Goal: Task Accomplishment & Management: Manage account settings

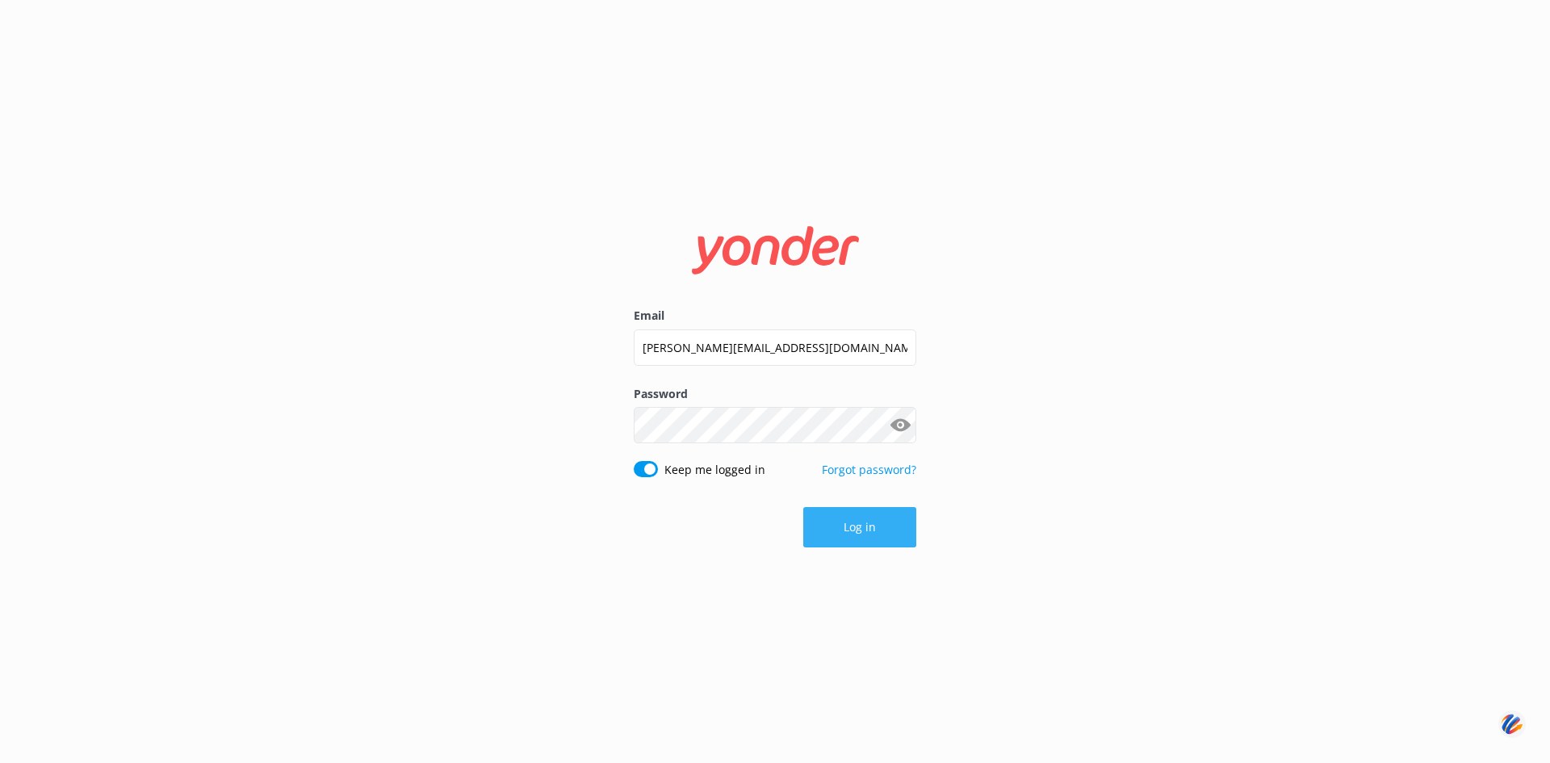
click at [852, 521] on button "Log in" at bounding box center [859, 527] width 113 height 40
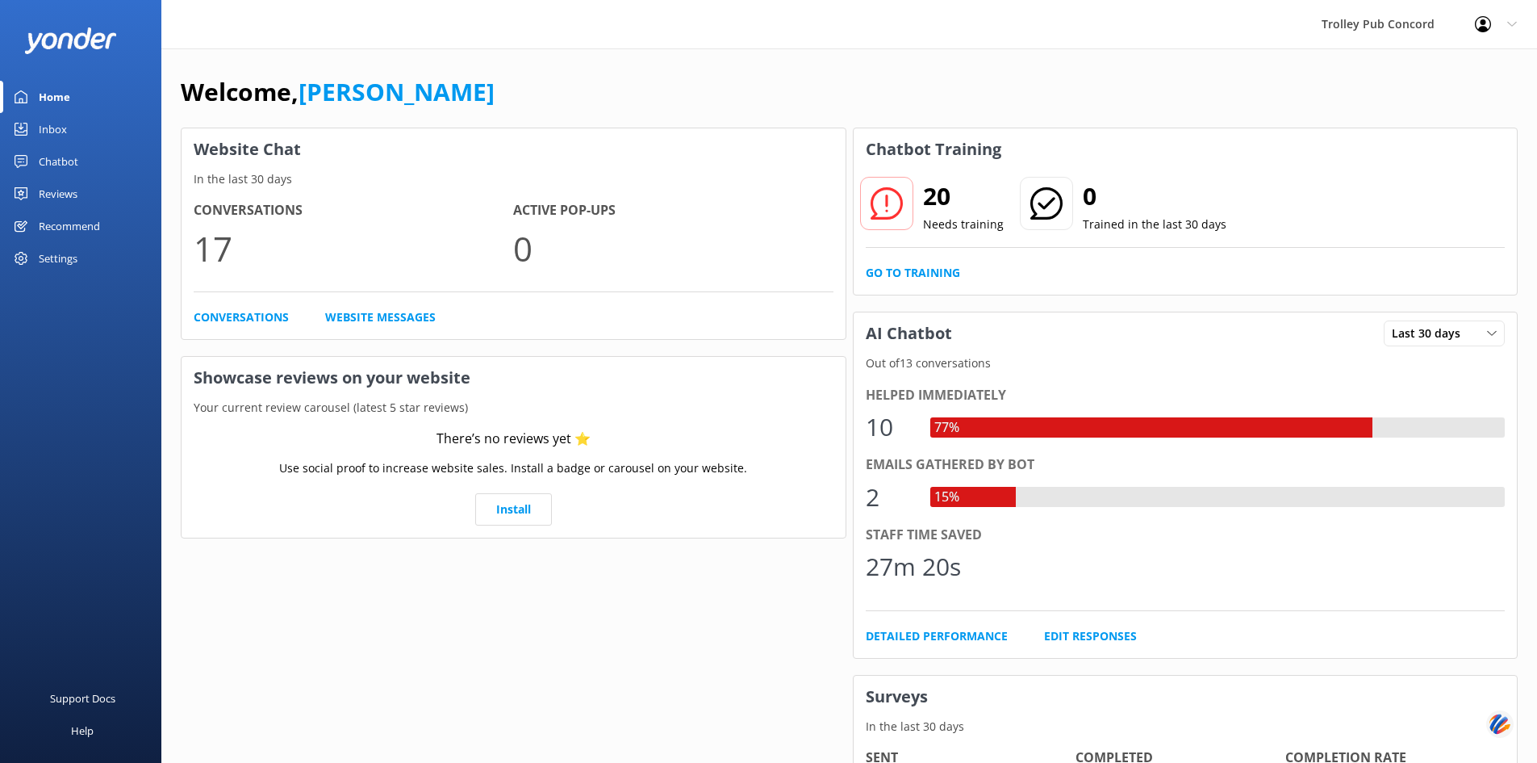
click at [232, 214] on h4 "Conversations" at bounding box center [354, 210] width 320 height 21
click at [236, 322] on link "Conversations" at bounding box center [241, 317] width 95 height 18
